Goal: Information Seeking & Learning: Learn about a topic

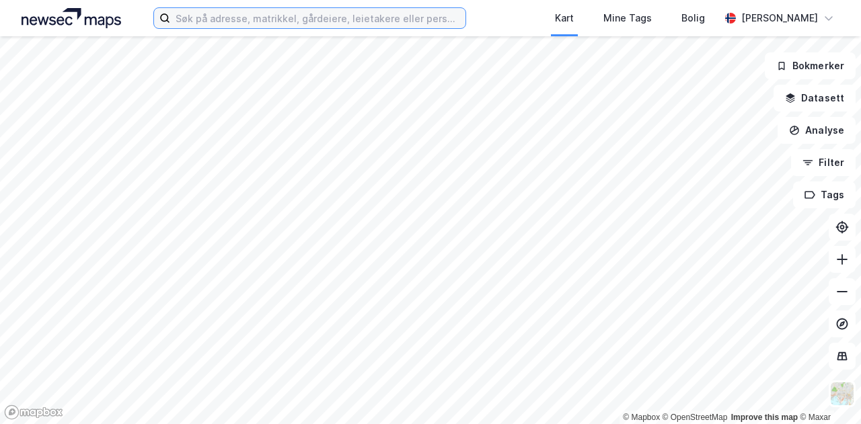
click at [315, 13] on input at bounding box center [317, 18] width 295 height 20
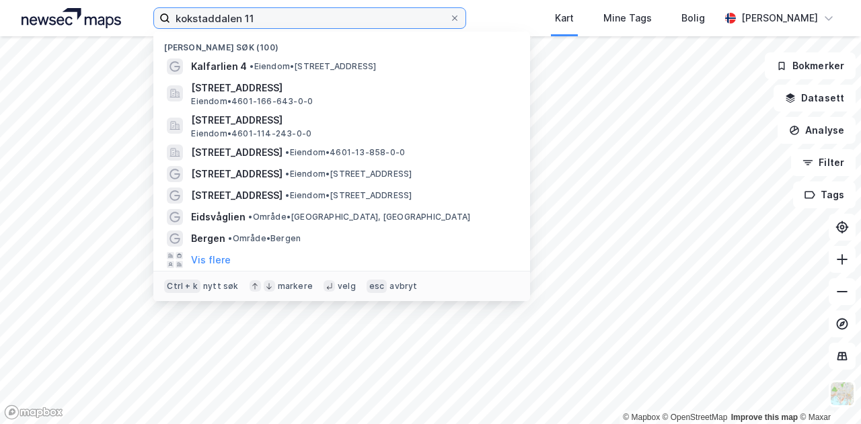
type input "kokstaddalen 11"
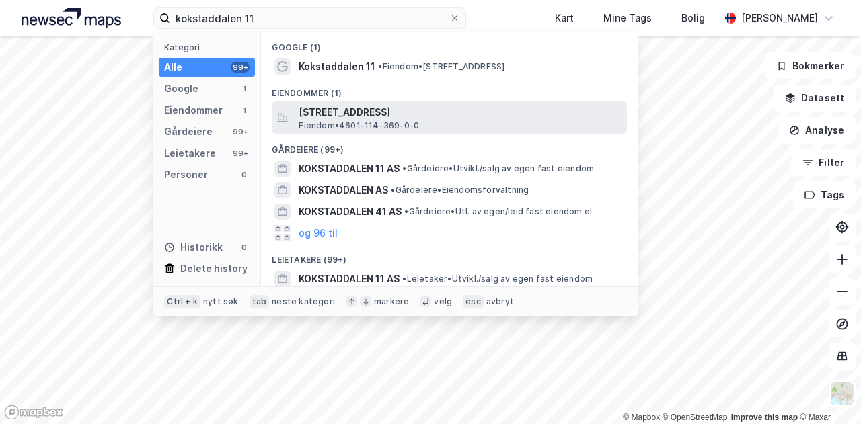
click at [330, 114] on span "[STREET_ADDRESS]" at bounding box center [460, 112] width 323 height 16
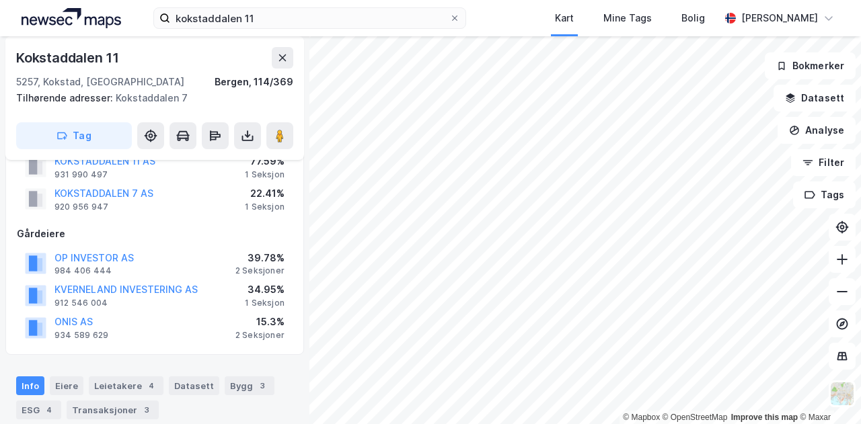
scroll to position [67, 0]
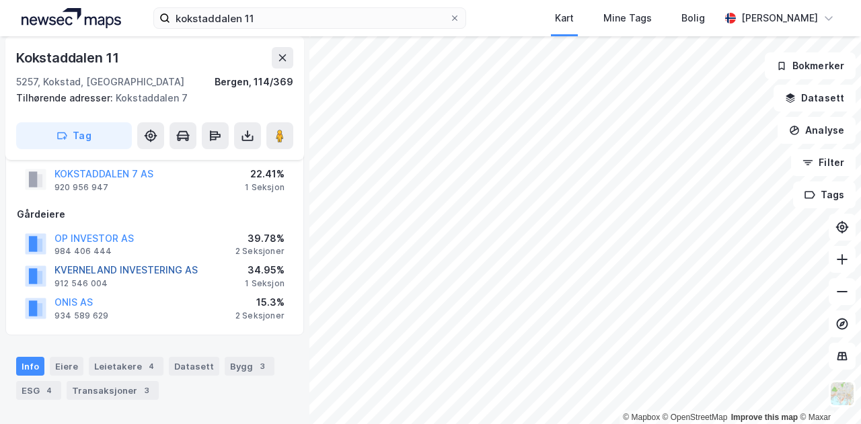
click at [0, 0] on button "KVERNELAND INVESTERING AS" at bounding box center [0, 0] width 0 height 0
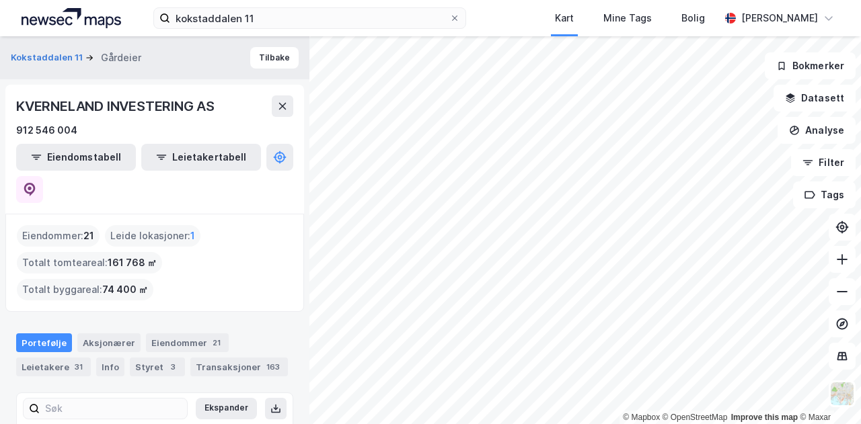
scroll to position [116, 0]
